Goal: Task Accomplishment & Management: Manage account settings

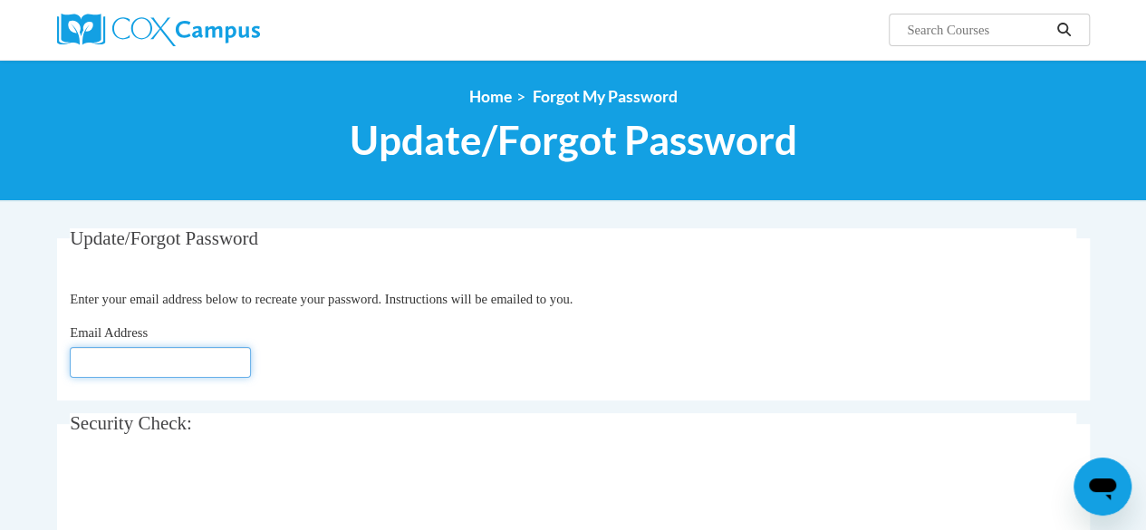
drag, startPoint x: 1149, startPoint y: 176, endPoint x: 201, endPoint y: 356, distance: 964.7
click at [201, 356] on input "Email Address" at bounding box center [160, 362] width 181 height 31
type input "[EMAIL_ADDRESS][PERSON_NAME][DOMAIN_NAME]"
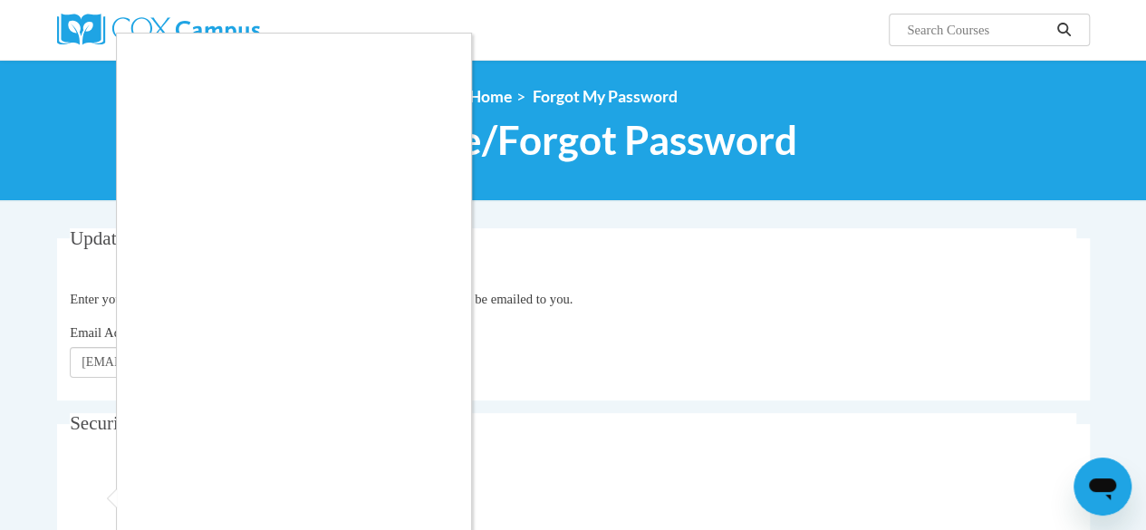
drag, startPoint x: 1156, startPoint y: 229, endPoint x: 772, endPoint y: 294, distance: 389.6
click at [772, 294] on div at bounding box center [573, 265] width 1146 height 530
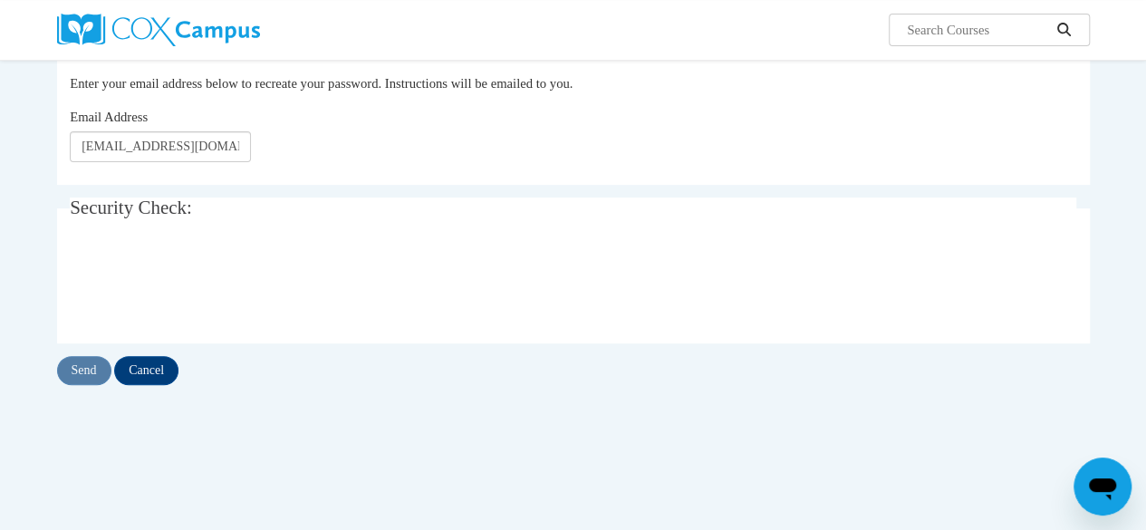
scroll to position [283, 0]
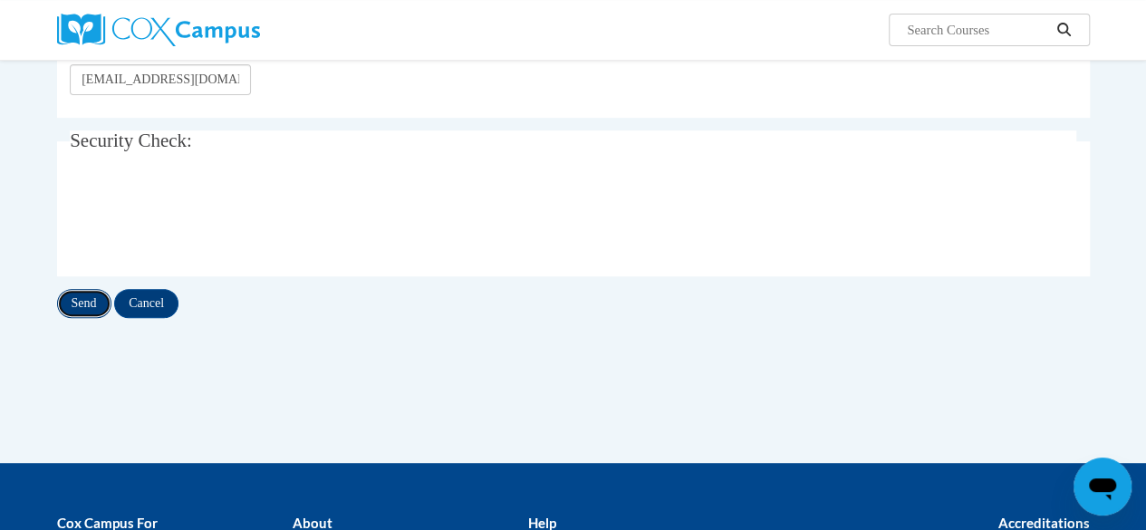
click at [77, 305] on input "Send" at bounding box center [84, 303] width 54 height 29
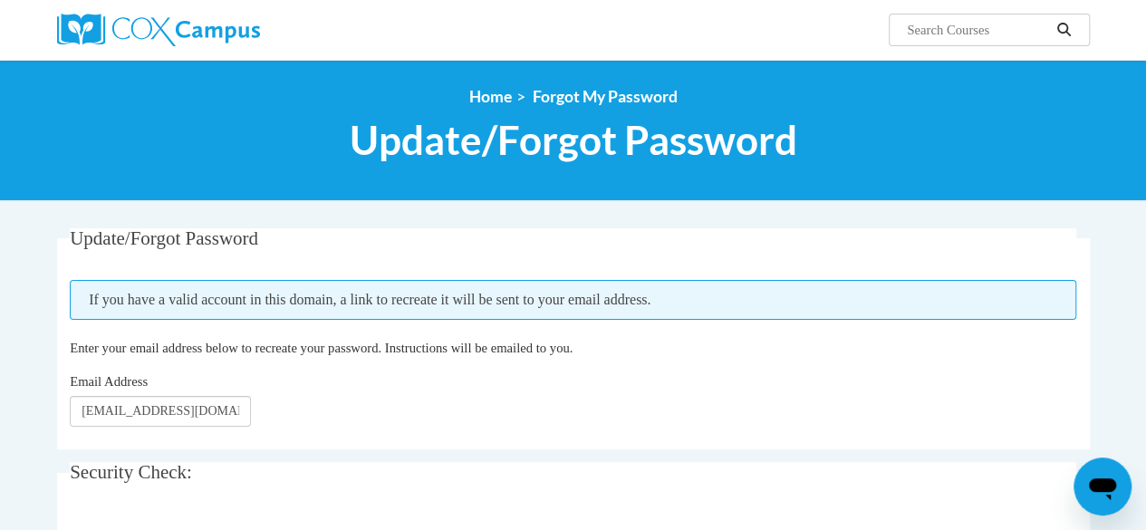
drag, startPoint x: 1153, startPoint y: 160, endPoint x: 741, endPoint y: 410, distance: 481.7
click at [741, 410] on div "Email Address christian.maxine@gmail.com" at bounding box center [573, 398] width 1007 height 55
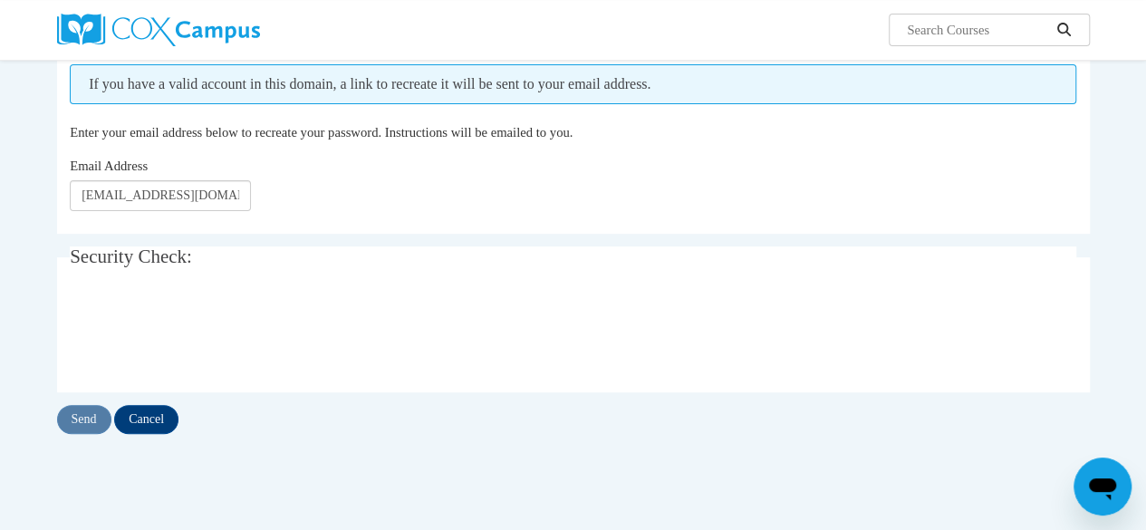
scroll to position [217, 0]
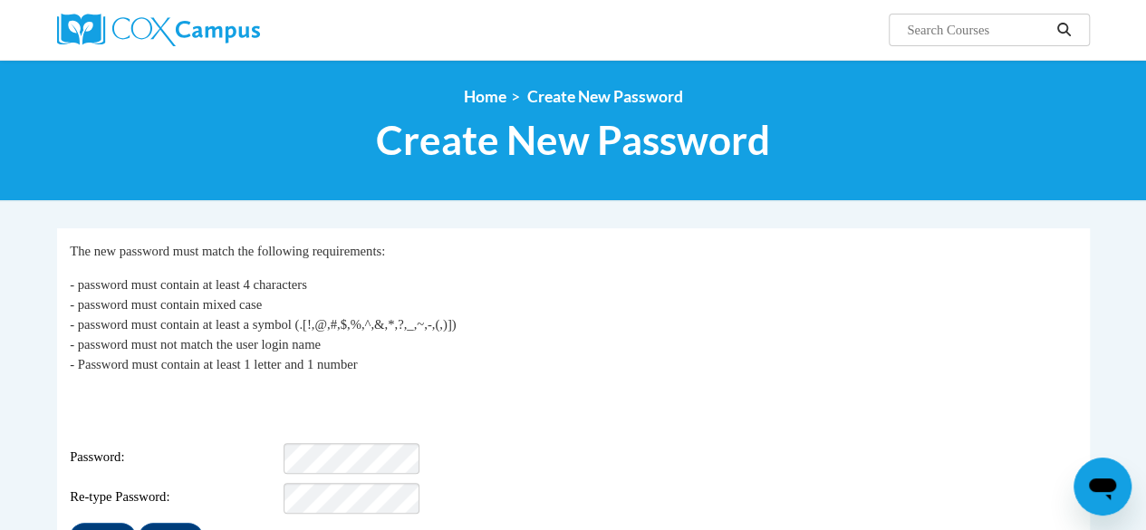
click at [326, 438] on div "Login: christian.maxine@gmail.com Password: Re-type Password:" at bounding box center [573, 451] width 1007 height 126
click at [105, 523] on input "Submit" at bounding box center [102, 537] width 65 height 29
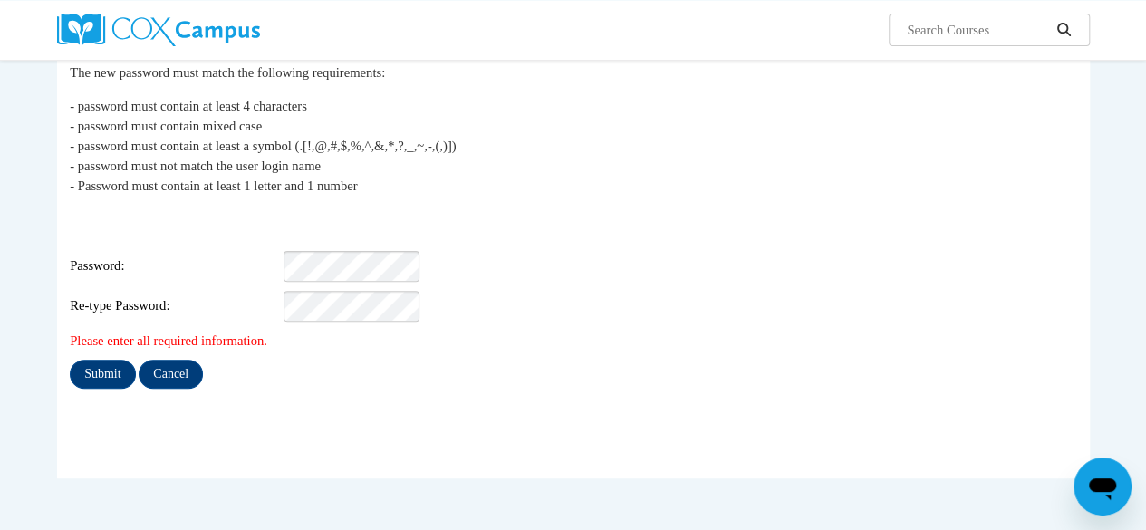
scroll to position [185, 0]
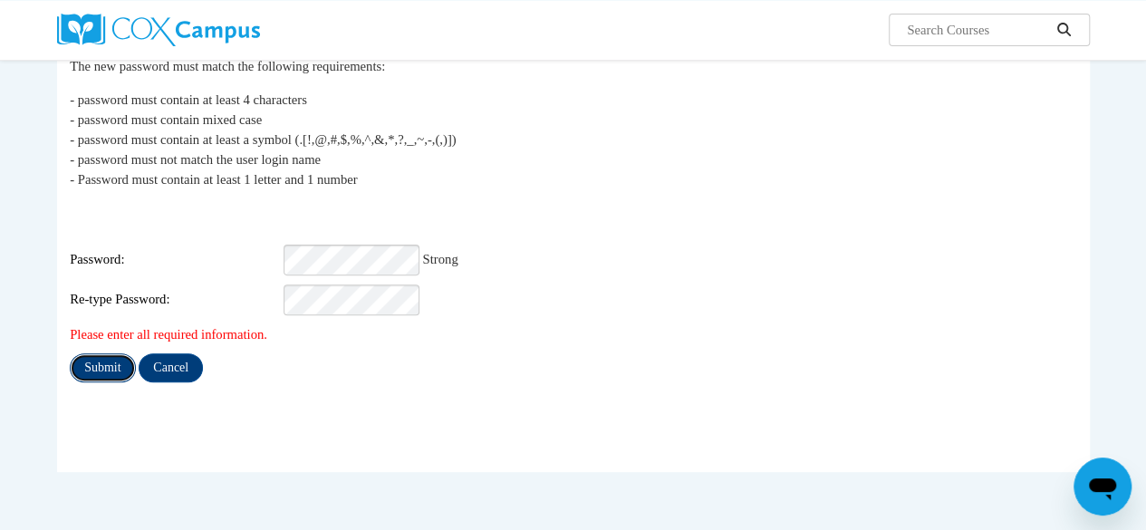
click at [110, 353] on input "Submit" at bounding box center [102, 367] width 65 height 29
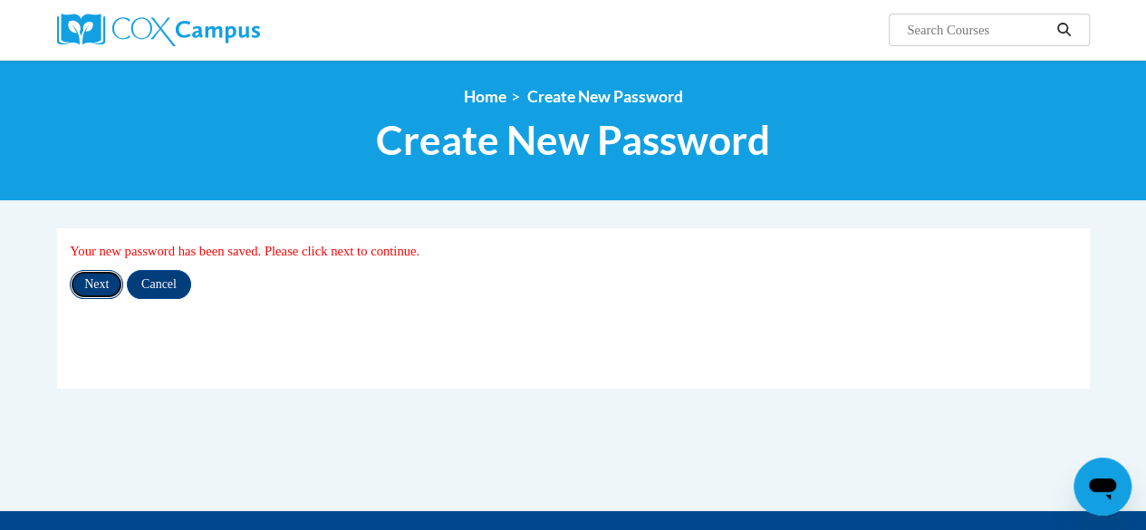
click at [100, 284] on input "Next" at bounding box center [96, 284] width 53 height 29
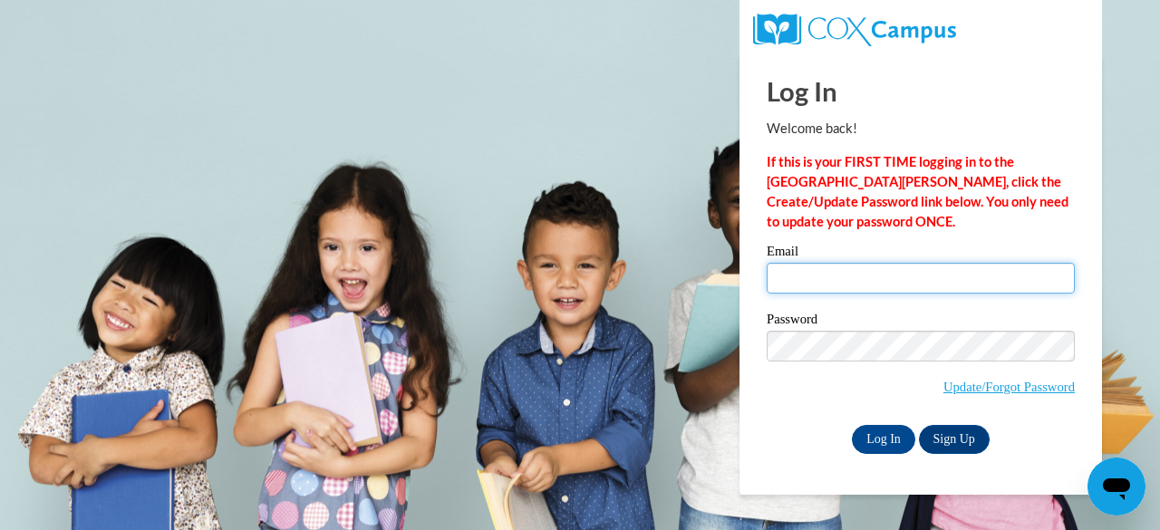
click at [795, 273] on input "Email" at bounding box center [920, 278] width 308 height 31
type input "[EMAIL_ADDRESS][PERSON_NAME][DOMAIN_NAME]"
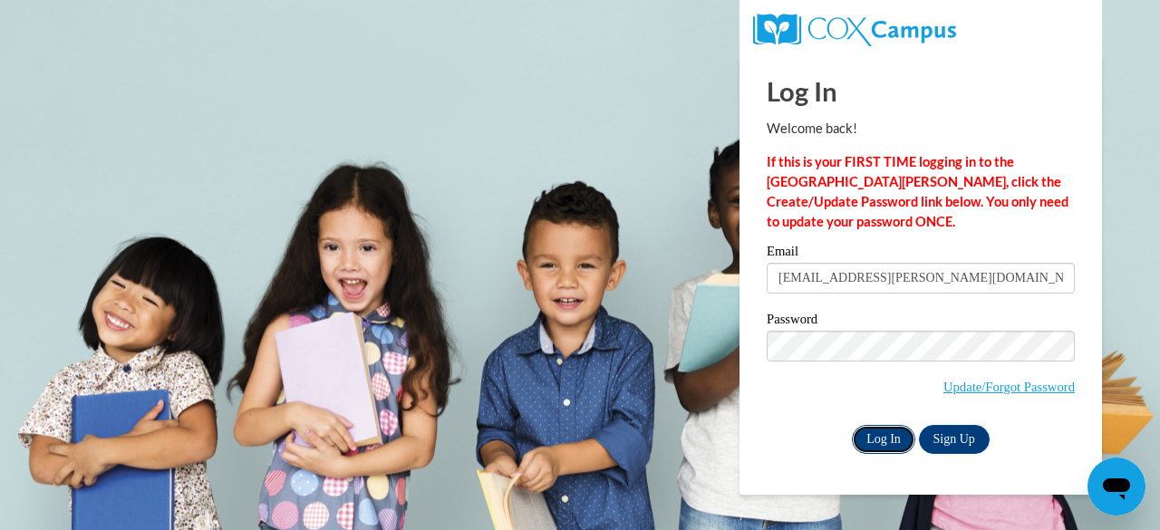
click at [882, 441] on input "Log In" at bounding box center [883, 439] width 63 height 29
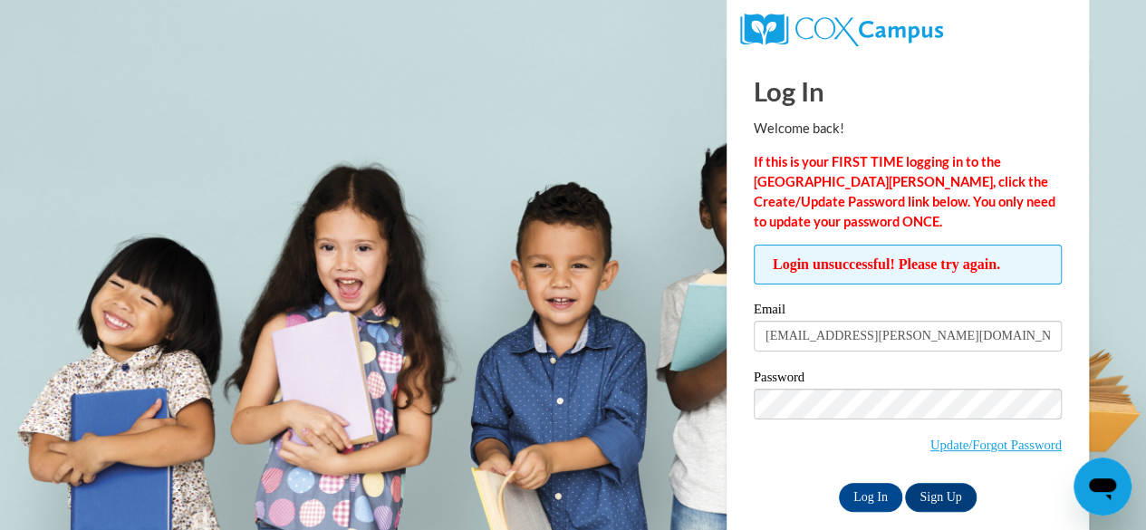
click at [821, 372] on label "Password" at bounding box center [908, 380] width 308 height 18
click at [868, 501] on input "Log In" at bounding box center [870, 497] width 63 height 29
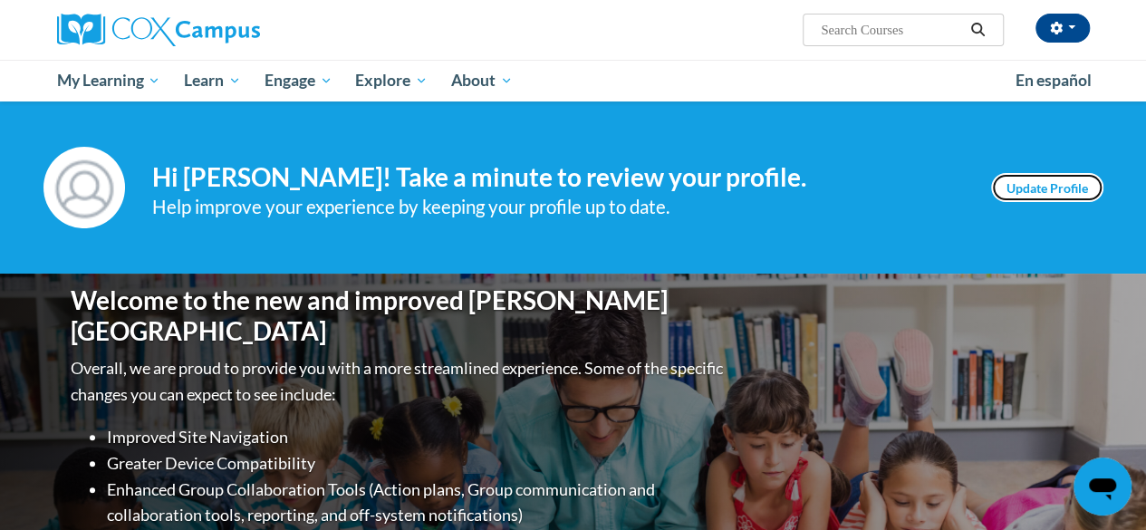
click at [1049, 195] on link "Update Profile" at bounding box center [1047, 187] width 112 height 29
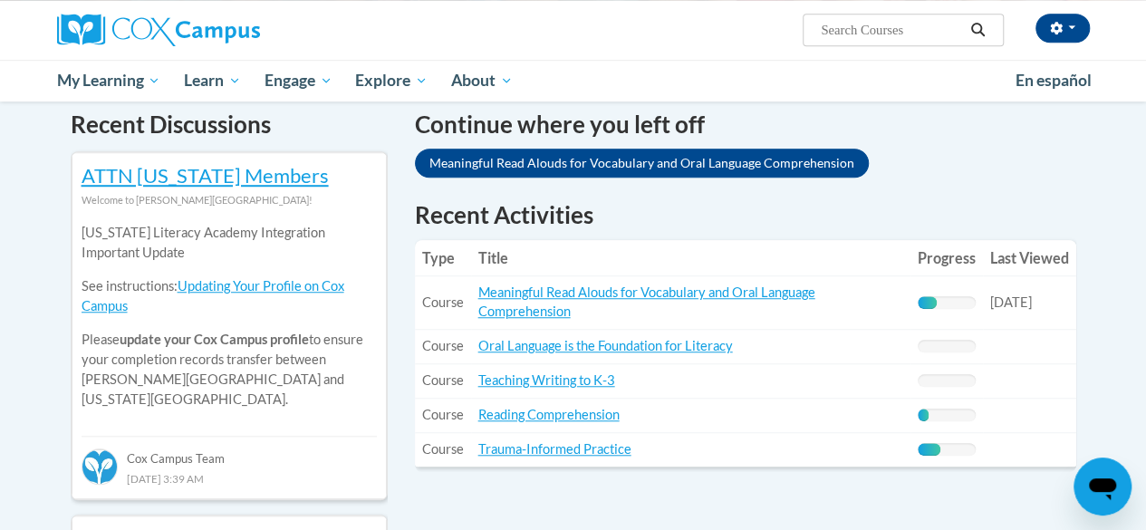
scroll to position [565, 0]
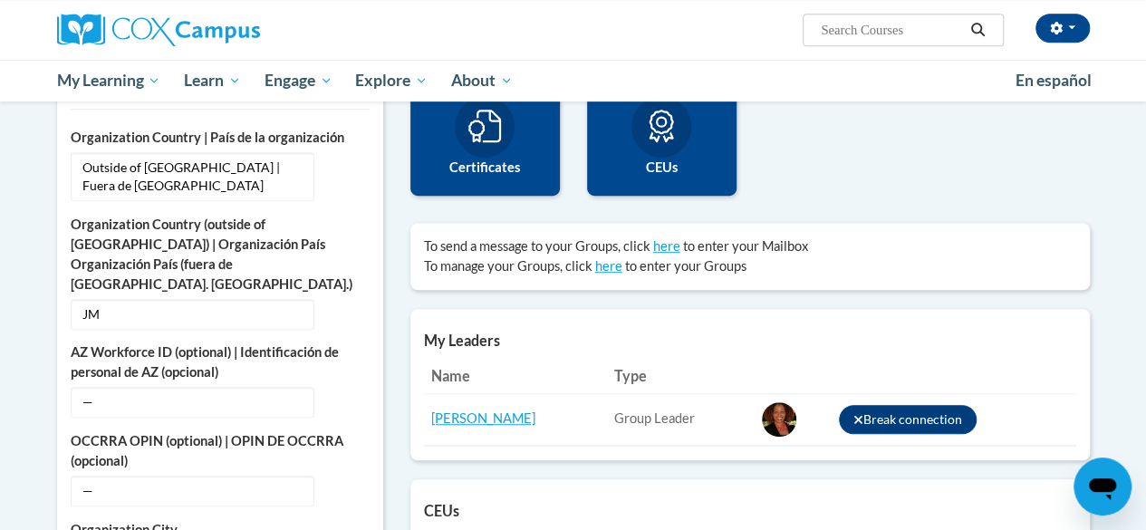
scroll to position [471, 0]
click at [479, 163] on label "Certificates" at bounding box center [485, 167] width 122 height 20
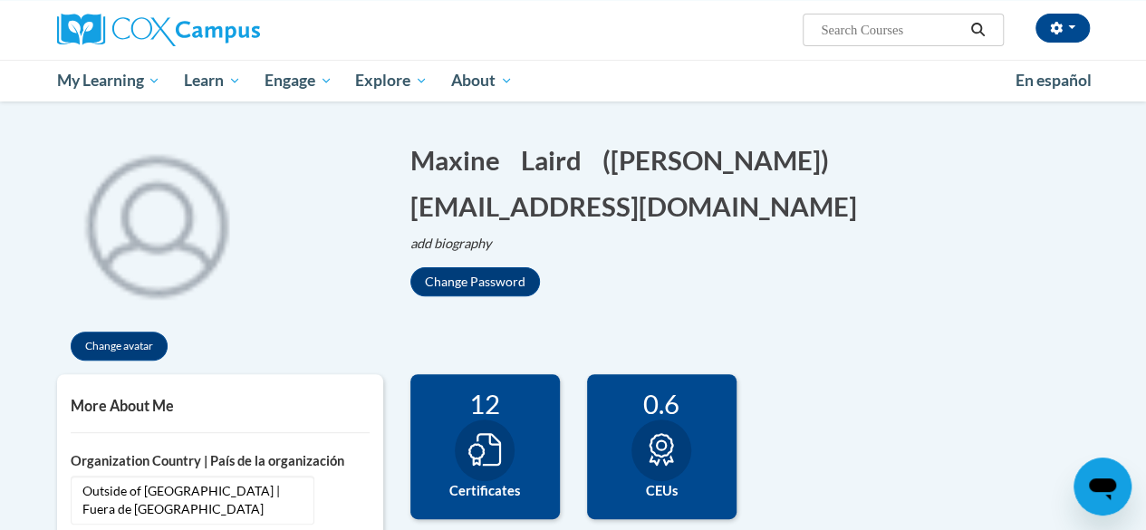
scroll to position [145, 0]
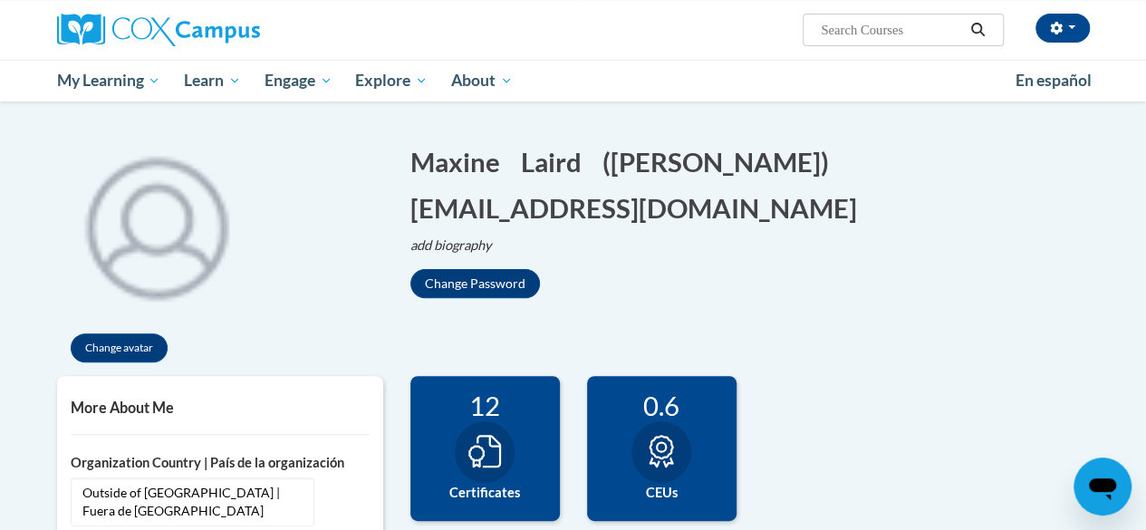
click at [480, 450] on icon at bounding box center [484, 451] width 33 height 33
click at [660, 452] on icon at bounding box center [661, 451] width 33 height 33
click at [128, 349] on button "Change avatar" at bounding box center [119, 347] width 97 height 29
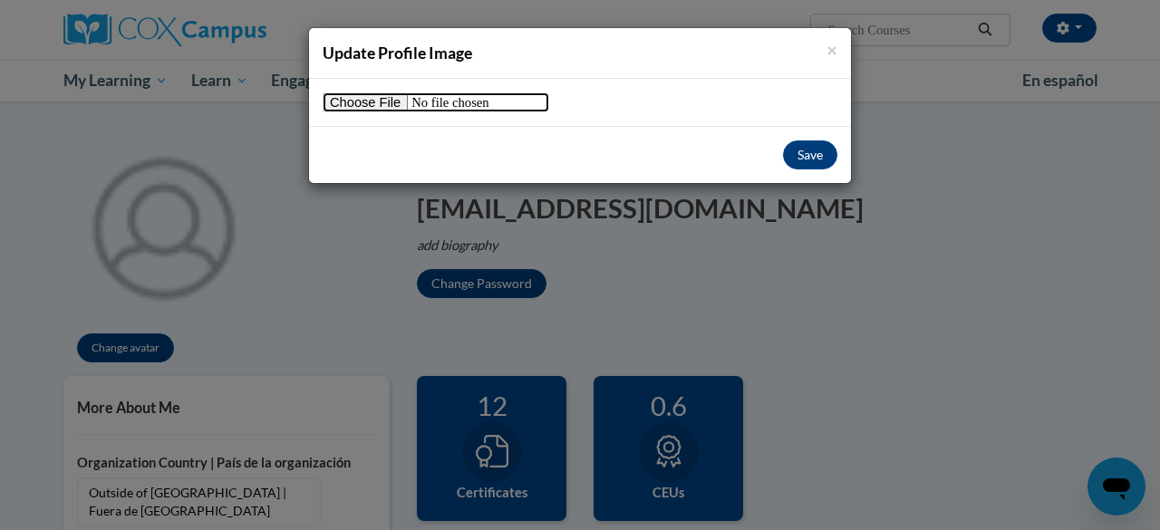
click at [377, 106] on input "file" at bounding box center [436, 102] width 226 height 20
type input "C:\fakepath\WhatsApp Image 2025-08-20 at 21.48.32_e3889be8.jpg"
click at [828, 50] on span "×" at bounding box center [831, 49] width 11 height 23
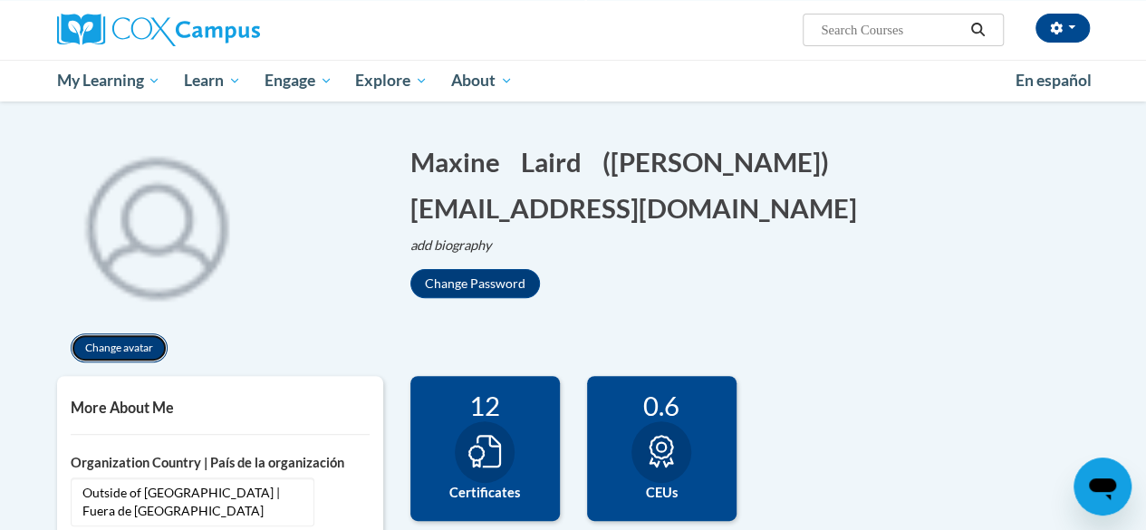
click at [145, 343] on button "Change avatar" at bounding box center [119, 347] width 97 height 29
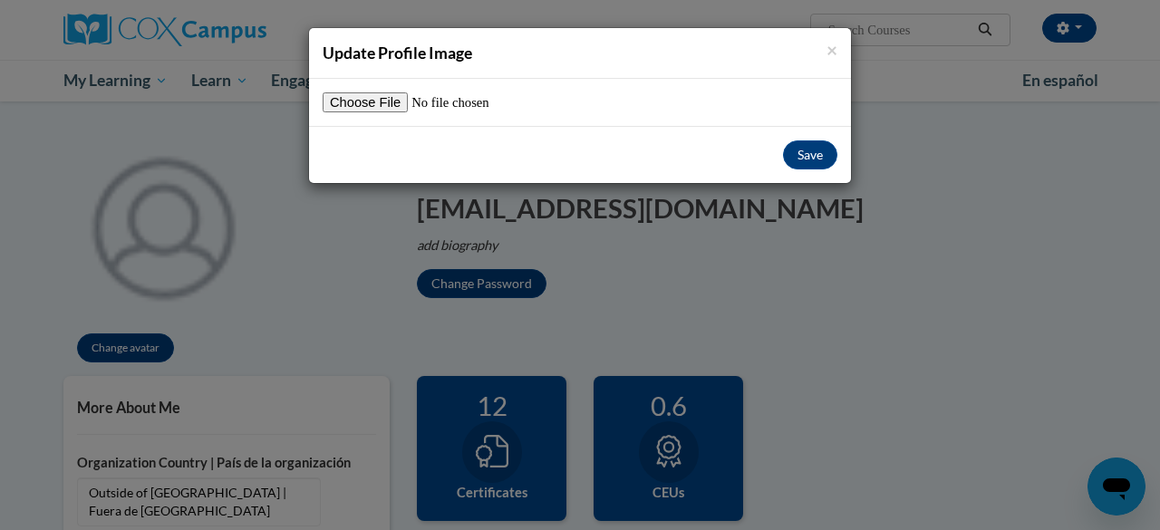
drag, startPoint x: 805, startPoint y: 158, endPoint x: 148, endPoint y: 345, distance: 683.1
click at [148, 345] on div "× Update Profile Image Save" at bounding box center [580, 265] width 1160 height 530
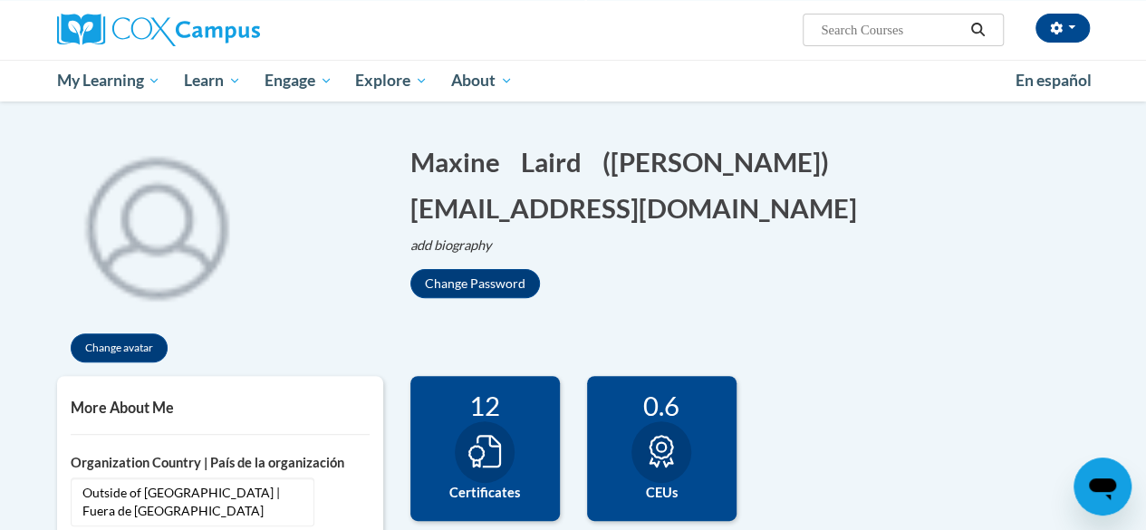
click at [638, 285] on div "Change Password" at bounding box center [749, 283] width 679 height 29
